Goal: Use online tool/utility: Utilize a website feature to perform a specific function

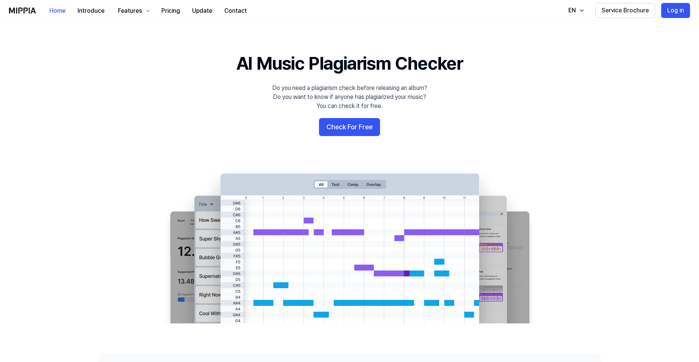
click at [346, 131] on button "Check For Free" at bounding box center [349, 127] width 61 height 18
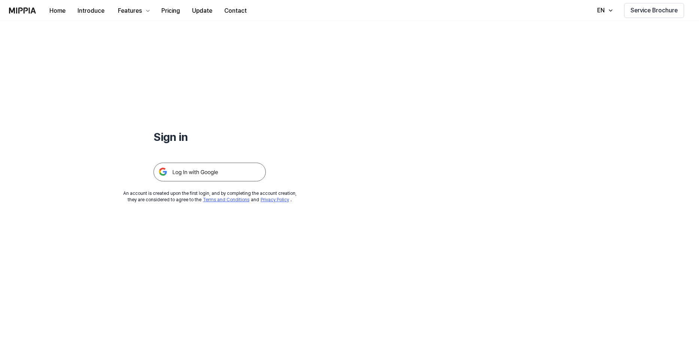
click at [217, 167] on img at bounding box center [210, 172] width 112 height 19
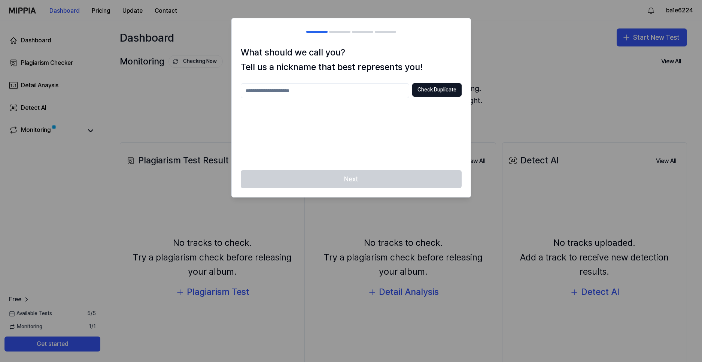
click at [533, 121] on div at bounding box center [351, 181] width 702 height 362
click at [371, 180] on div "Next" at bounding box center [351, 183] width 239 height 27
click at [340, 85] on input "text" at bounding box center [325, 90] width 168 height 15
drag, startPoint x: 293, startPoint y: 87, endPoint x: 157, endPoint y: 93, distance: 136.4
click at [157, 93] on body "Dashboard Pricing Update Contact ba1e6224 Dashboard Plagiarism Checker Detail A…" at bounding box center [351, 181] width 702 height 362
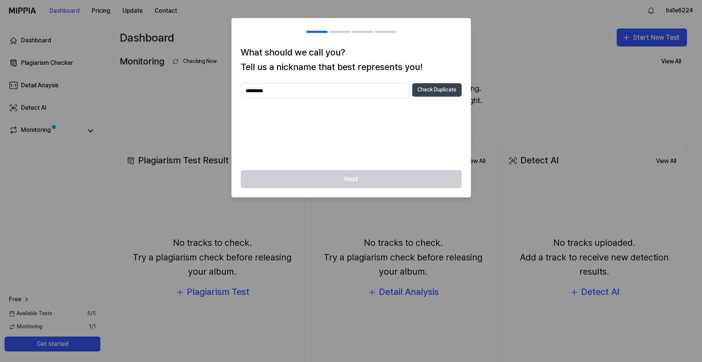
type input "*********"
click at [447, 90] on button "Check Duplicate" at bounding box center [436, 89] width 49 height 13
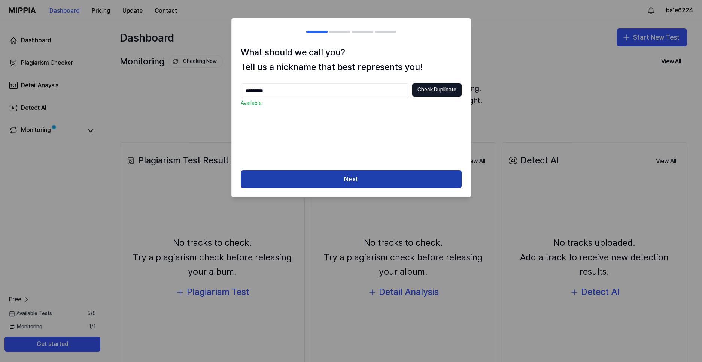
click at [331, 172] on button "Next" at bounding box center [351, 179] width 221 height 18
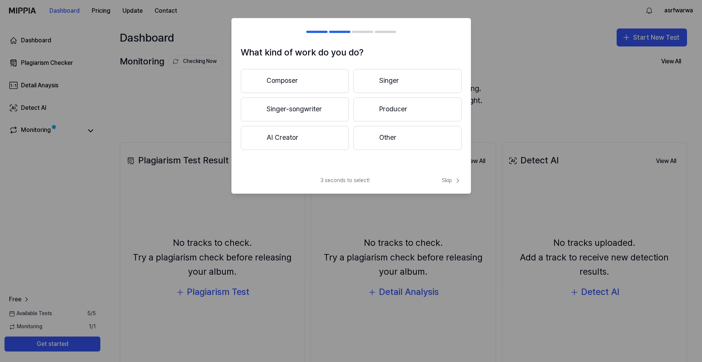
click at [394, 79] on button "Singer" at bounding box center [407, 81] width 108 height 24
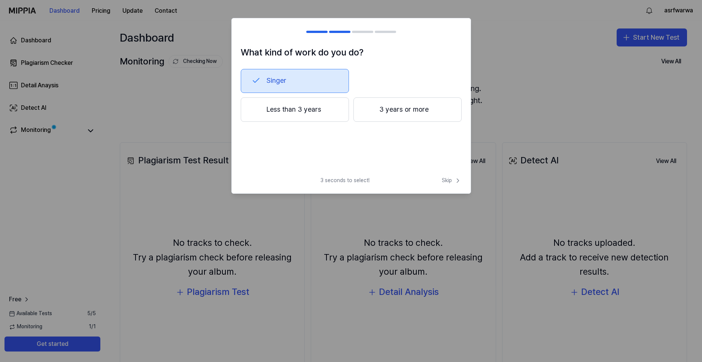
click at [304, 106] on button "Less than 3 years" at bounding box center [295, 109] width 108 height 25
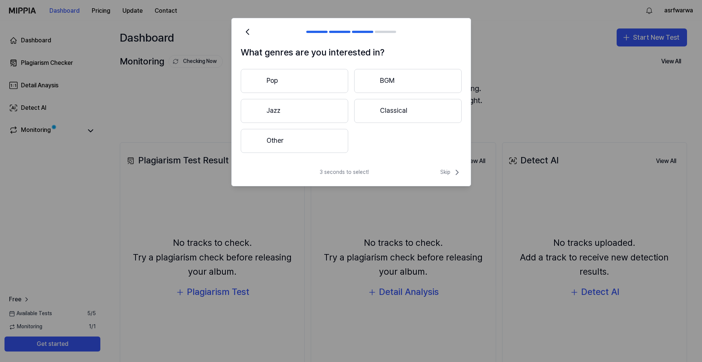
click at [298, 80] on button "Pop" at bounding box center [294, 81] width 107 height 24
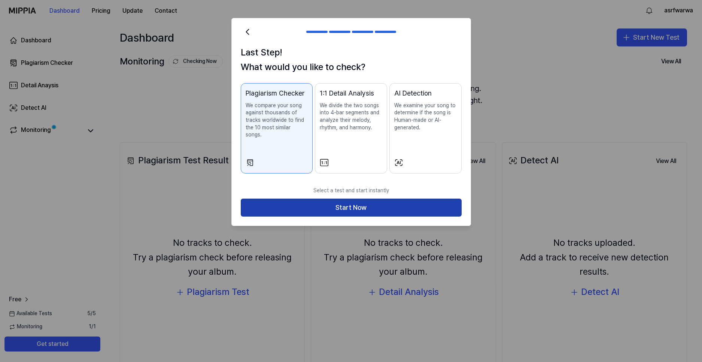
click at [352, 204] on button "Start Now" at bounding box center [351, 207] width 221 height 18
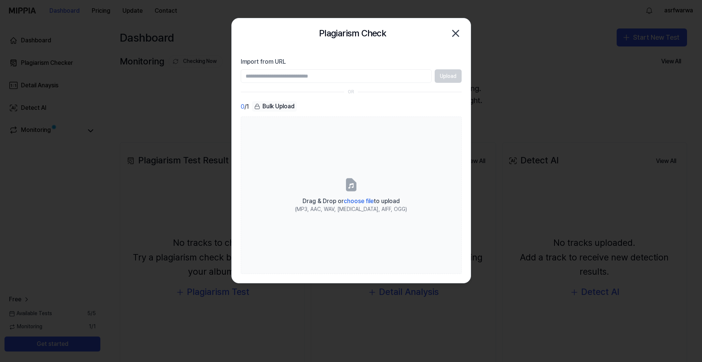
click at [455, 33] on icon "button" at bounding box center [456, 33] width 6 height 6
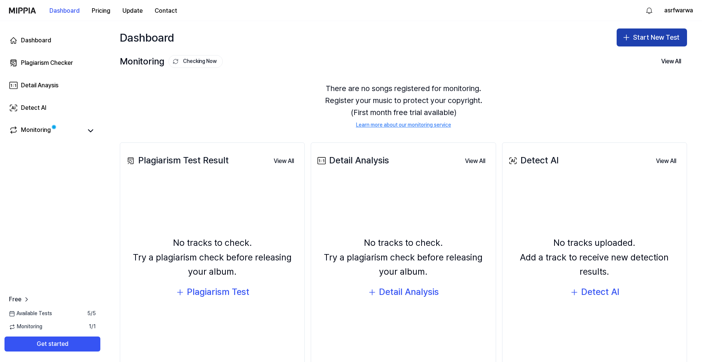
click at [638, 40] on button "Start New Test" at bounding box center [652, 37] width 70 height 18
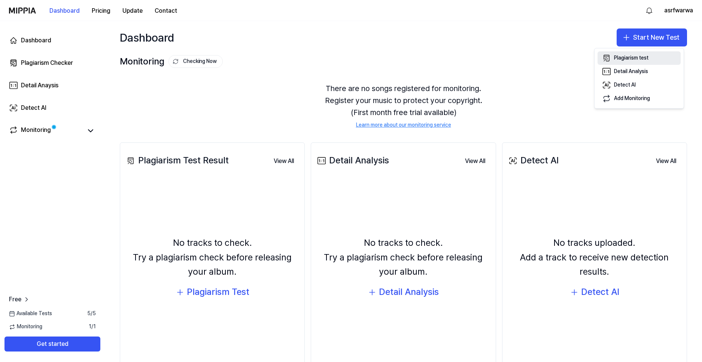
click at [644, 59] on div "Plagiarism test" at bounding box center [631, 57] width 34 height 7
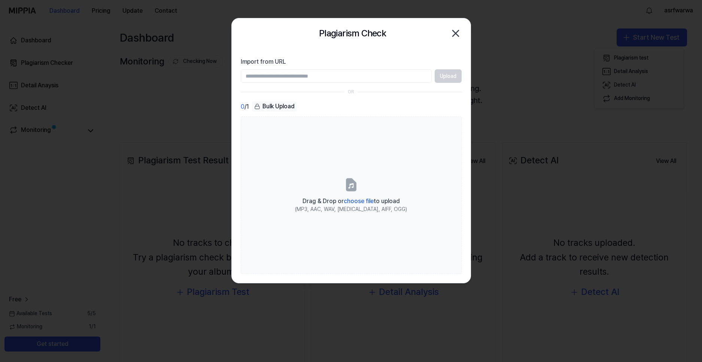
click at [292, 114] on div "0 / 1 Bulk Upload Drag & Drop or choose file to upload (MP3, AAC, WAV, FLAC, AI…" at bounding box center [351, 187] width 221 height 173
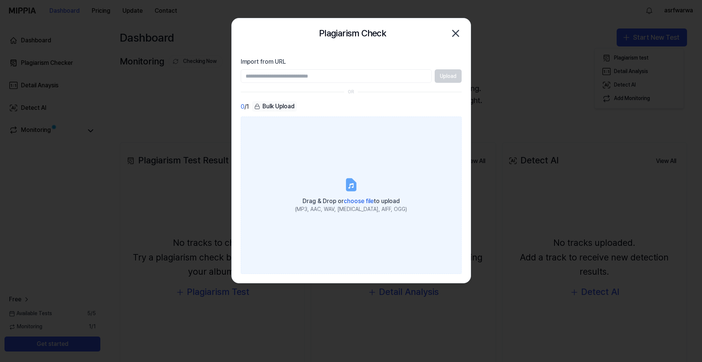
click at [379, 173] on label "Drag & Drop or choose file to upload (MP3, AAC, WAV, FLAC, AIFF, OGG)" at bounding box center [351, 194] width 221 height 157
click at [0, 0] on input "Drag & Drop or choose file to upload (MP3, AAC, WAV, FLAC, AIFF, OGG)" at bounding box center [0, 0] width 0 height 0
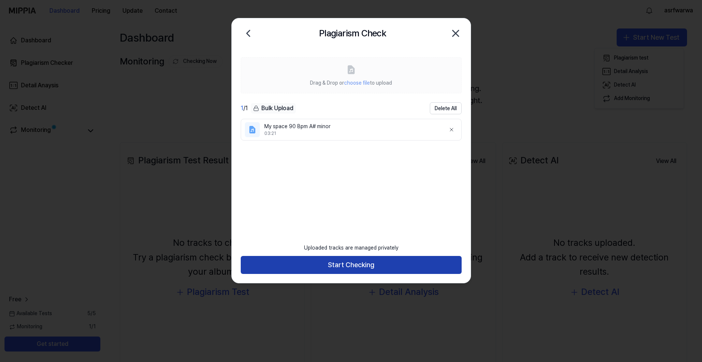
click at [355, 268] on button "Start Checking" at bounding box center [351, 265] width 221 height 18
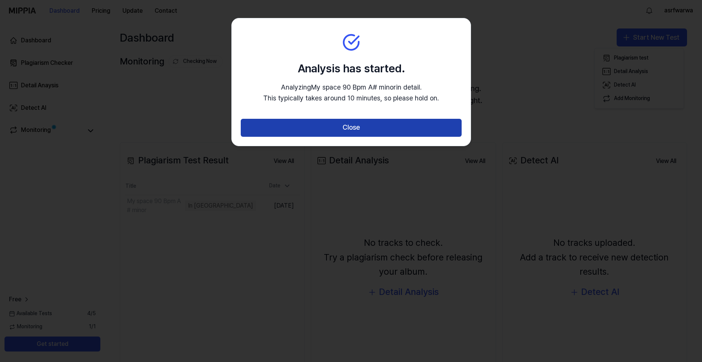
click at [388, 127] on button "Close" at bounding box center [351, 128] width 221 height 18
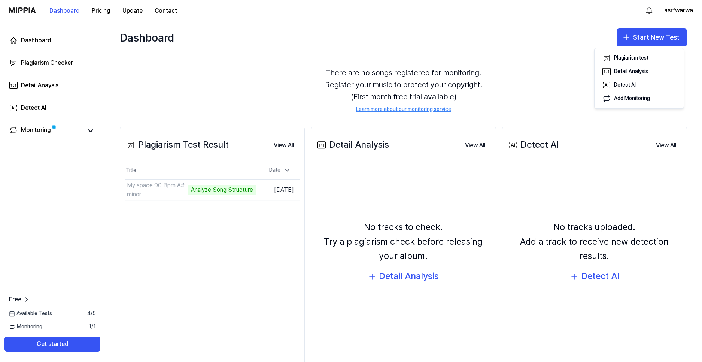
scroll to position [36, 0]
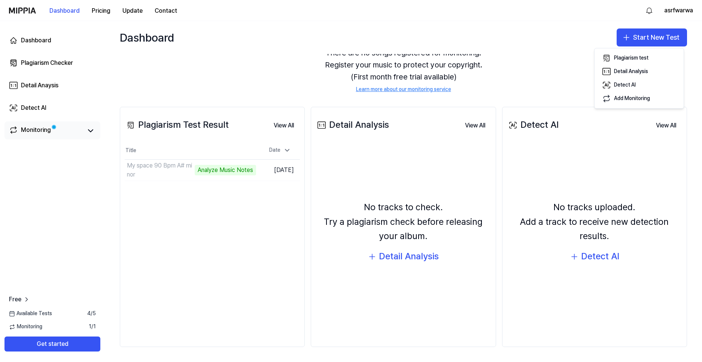
click at [85, 133] on div "Monitoring" at bounding box center [52, 130] width 87 height 10
click at [89, 133] on icon at bounding box center [90, 130] width 9 height 9
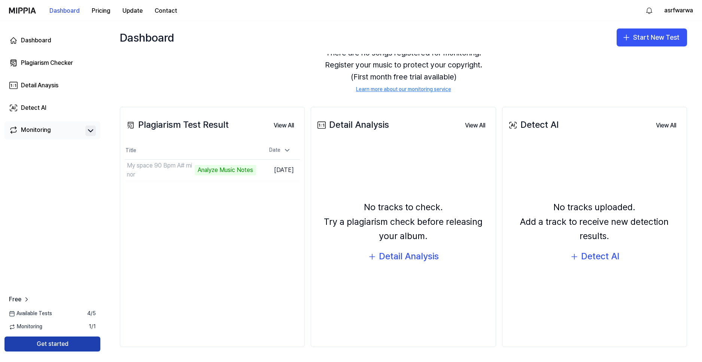
click at [51, 338] on button "Get started" at bounding box center [52, 343] width 96 height 15
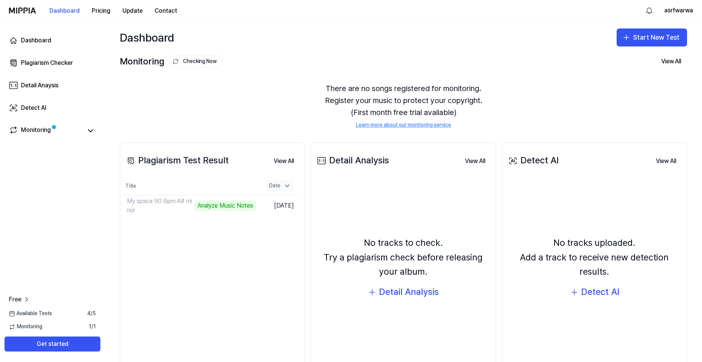
click at [281, 186] on div "Date" at bounding box center [280, 186] width 28 height 12
